Goal: Use online tool/utility: Use online tool/utility

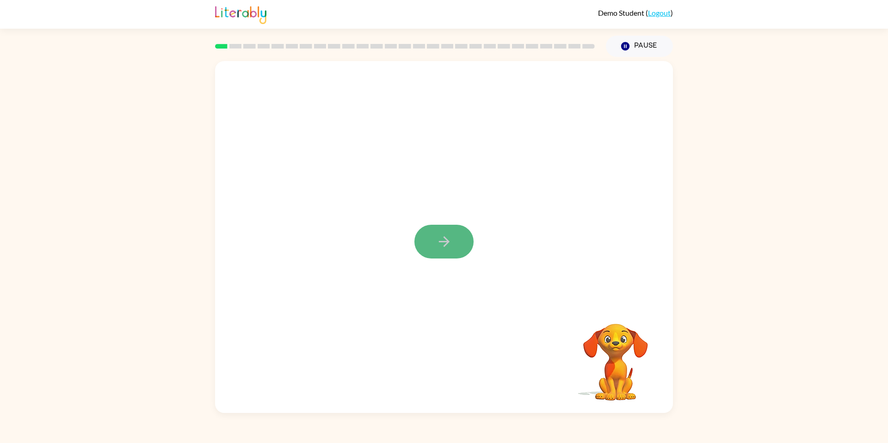
click at [437, 239] on icon "button" at bounding box center [444, 241] width 16 height 16
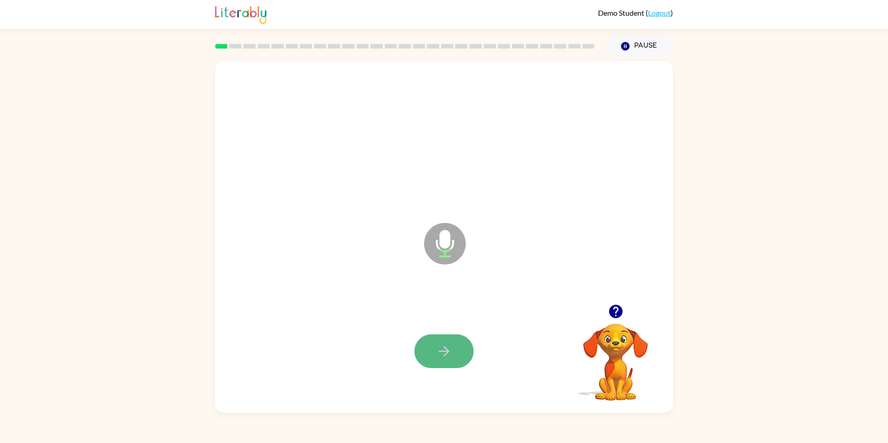
click at [460, 358] on button "button" at bounding box center [443, 351] width 59 height 34
click at [437, 362] on button "button" at bounding box center [443, 351] width 59 height 34
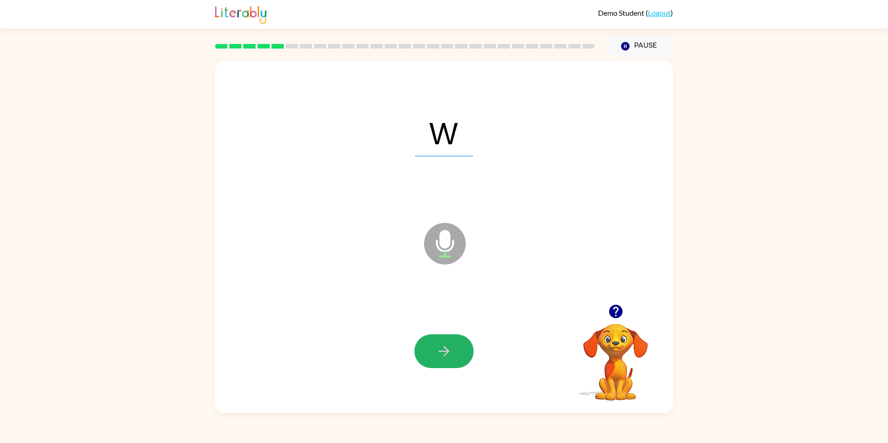
click at [437, 362] on button "button" at bounding box center [443, 351] width 59 height 34
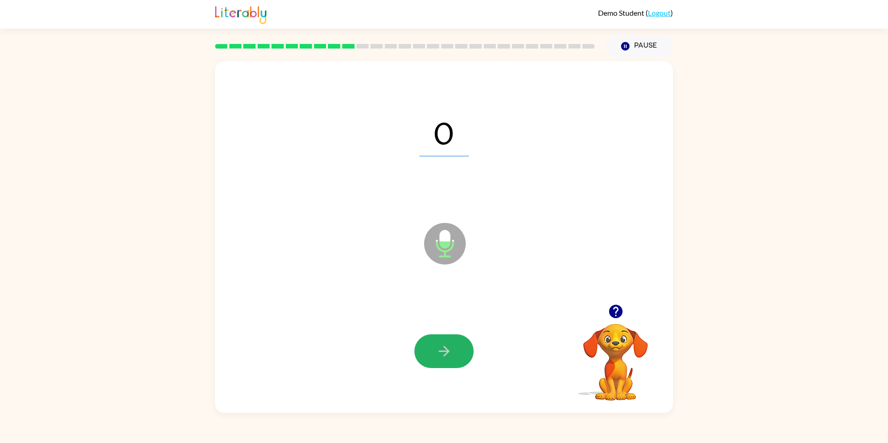
click at [437, 362] on button "button" at bounding box center [443, 351] width 59 height 34
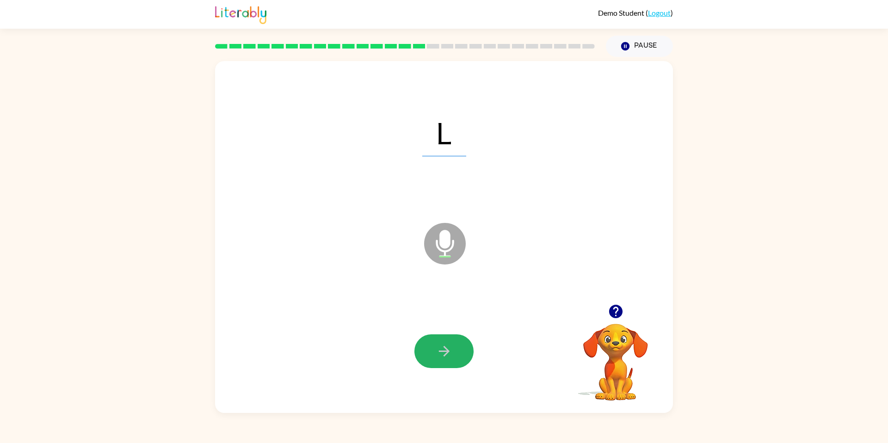
click at [437, 362] on button "button" at bounding box center [443, 351] width 59 height 34
click at [447, 358] on icon "button" at bounding box center [444, 351] width 16 height 16
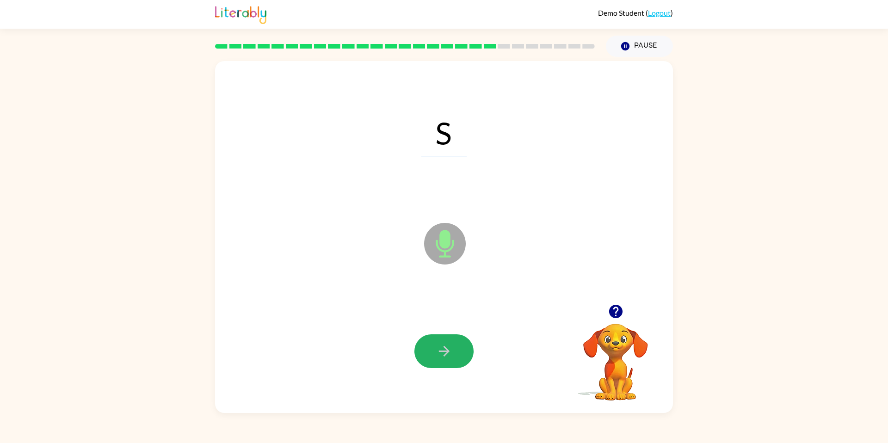
click at [447, 358] on icon "button" at bounding box center [444, 351] width 16 height 16
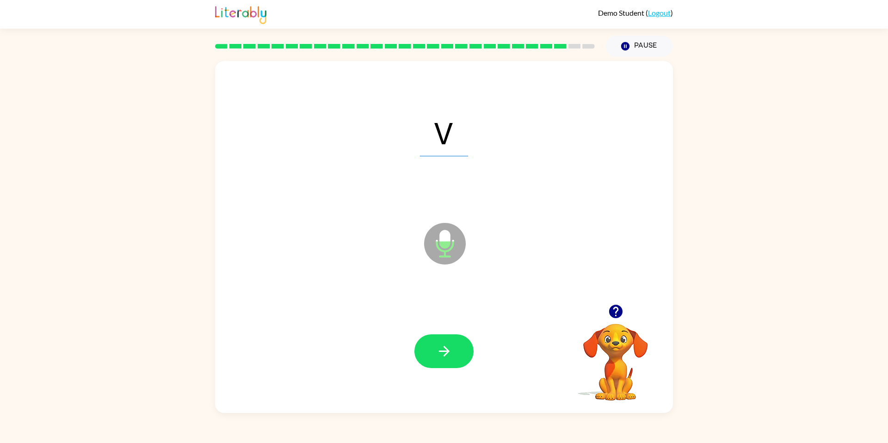
click at [447, 358] on icon "button" at bounding box center [444, 351] width 16 height 16
